Goal: Complete application form

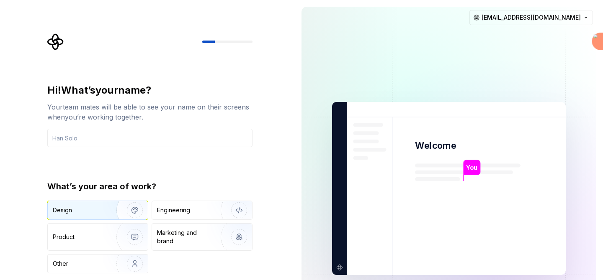
click at [84, 216] on div "Design" at bounding box center [98, 210] width 100 height 18
click at [147, 141] on input "text" at bounding box center [149, 138] width 205 height 18
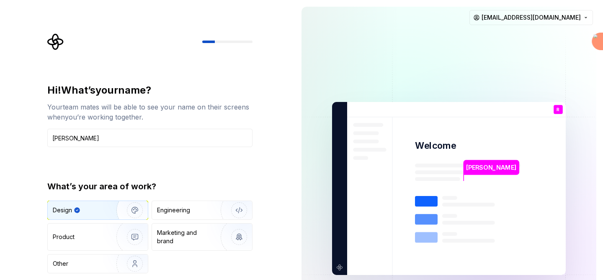
click at [211, 176] on div "Hi! What ’s your name? Your team mates will be able to see your name on their s…" at bounding box center [149, 179] width 205 height 190
click at [400, 203] on img at bounding box center [448, 189] width 339 height 396
click at [170, 208] on div "Engineering" at bounding box center [173, 210] width 33 height 8
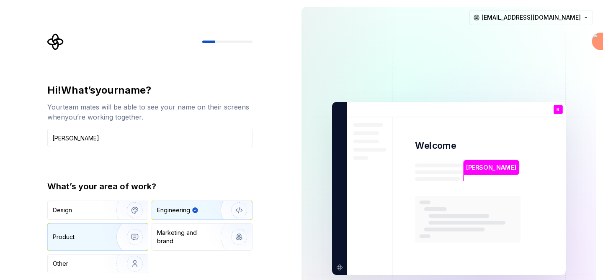
click at [109, 242] on img "button" at bounding box center [130, 237] width 54 height 56
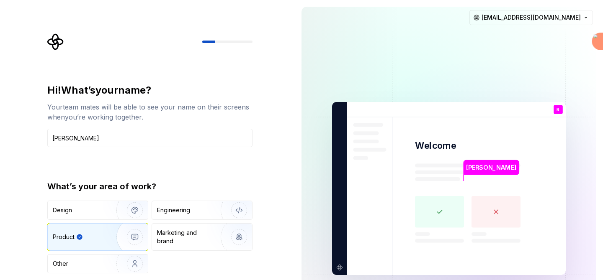
click at [465, 186] on img at bounding box center [448, 189] width 339 height 396
click at [446, 224] on rect at bounding box center [439, 212] width 49 height 32
click at [339, 267] on img at bounding box center [448, 189] width 339 height 396
click at [256, 268] on div "Hi! What ’s your name? Your team mates will be able to see your name on their s…" at bounding box center [152, 167] width 220 height 269
click at [119, 267] on img "button" at bounding box center [130, 264] width 54 height 56
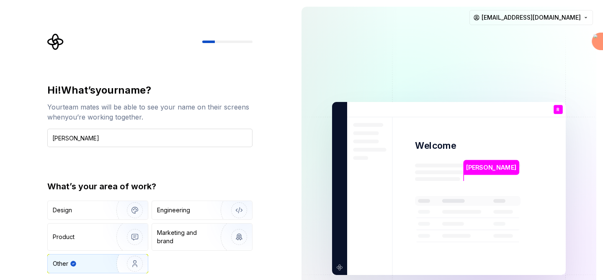
click at [129, 144] on input "[PERSON_NAME]" at bounding box center [149, 138] width 205 height 18
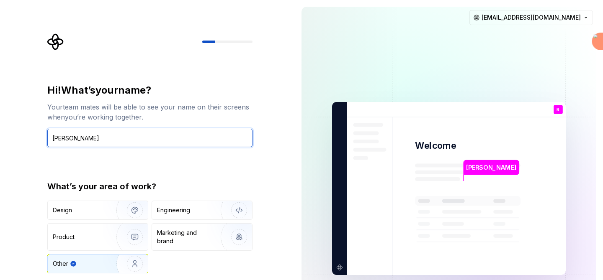
type input "[PERSON_NAME]"
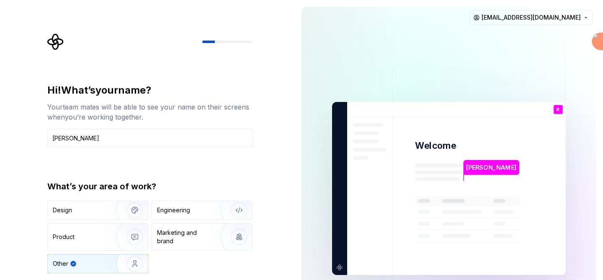
click at [543, 219] on img at bounding box center [448, 189] width 339 height 396
click at [555, 108] on div "R You" at bounding box center [557, 109] width 9 height 9
click at [340, 263] on img at bounding box center [448, 189] width 339 height 396
click at [507, 15] on html "Hi! What ’s your name? Your team mates will be able to see your name on their s…" at bounding box center [301, 140] width 603 height 280
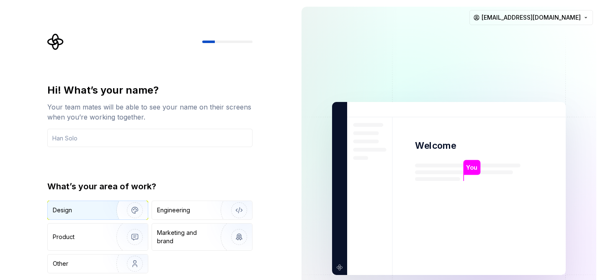
click at [109, 217] on img "button" at bounding box center [130, 210] width 54 height 56
click at [113, 210] on img "button" at bounding box center [130, 210] width 54 height 56
click at [80, 211] on div "Design" at bounding box center [83, 210] width 61 height 8
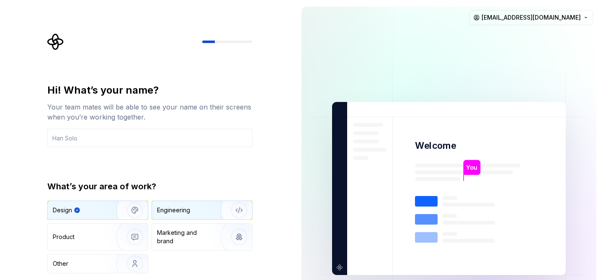
click at [209, 203] on img "button" at bounding box center [234, 210] width 54 height 56
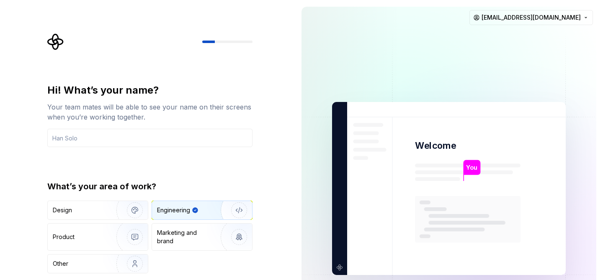
click at [108, 222] on div "Design Engineering Product Marketing and brand Other" at bounding box center [149, 237] width 205 height 73
click at [97, 233] on div "Product" at bounding box center [80, 237] width 55 height 8
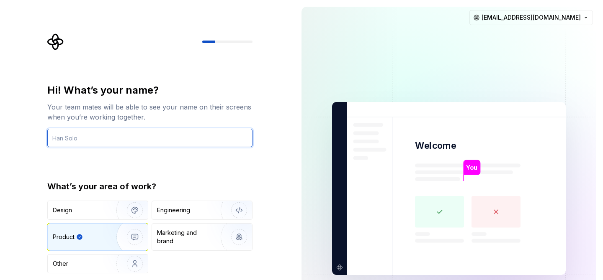
click at [106, 141] on input "text" at bounding box center [149, 138] width 205 height 18
type input "嗎看嗎"
